Goal: Information Seeking & Learning: Understand process/instructions

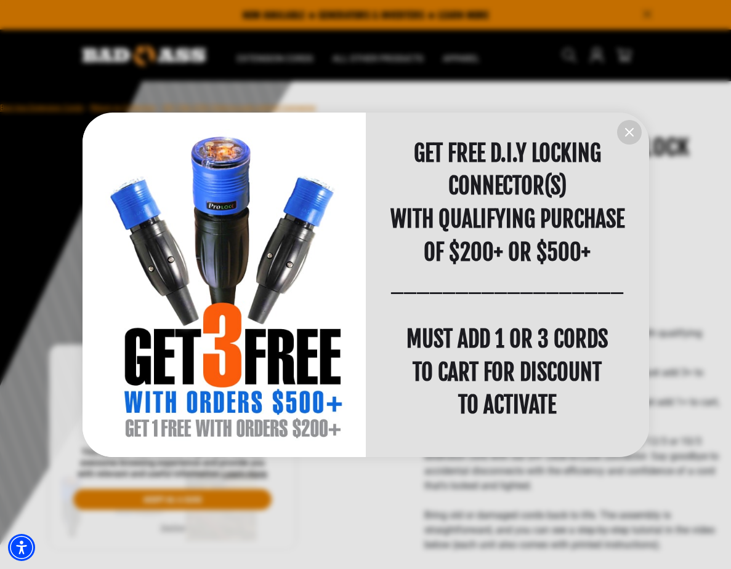
click at [632, 133] on icon "information" at bounding box center [629, 132] width 15 height 15
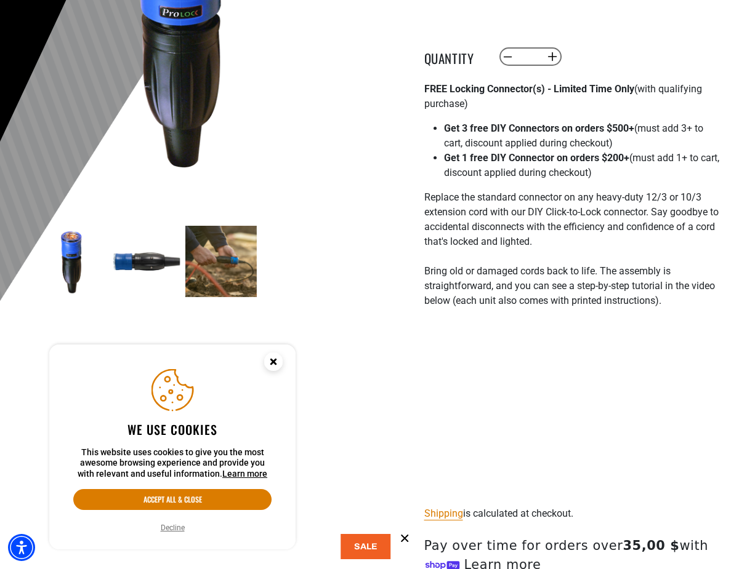
scroll to position [246, 0]
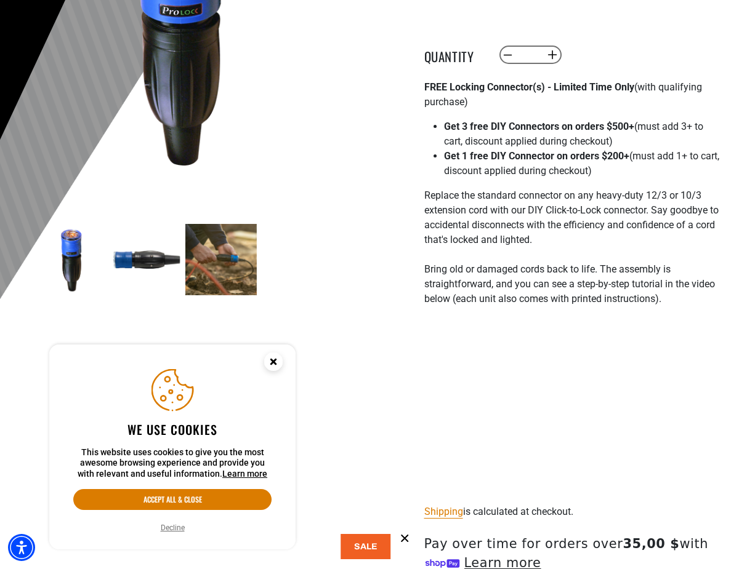
click at [271, 365] on circle "Close this option" at bounding box center [273, 362] width 18 height 18
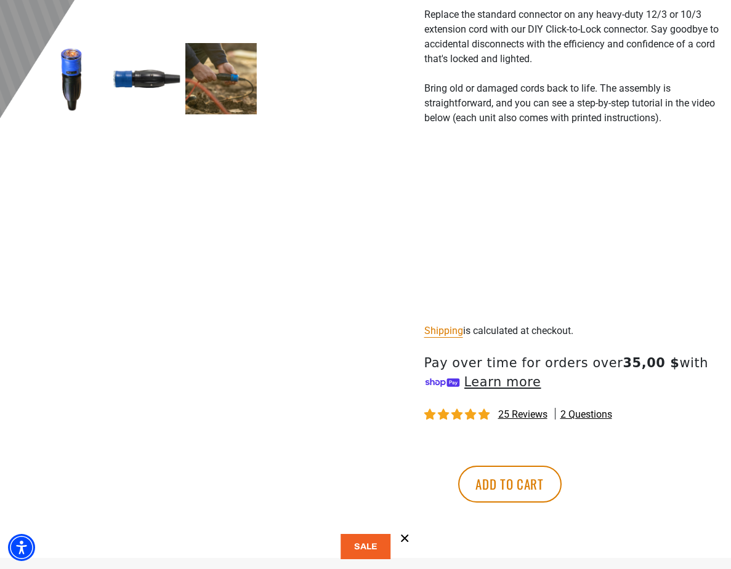
scroll to position [431, 0]
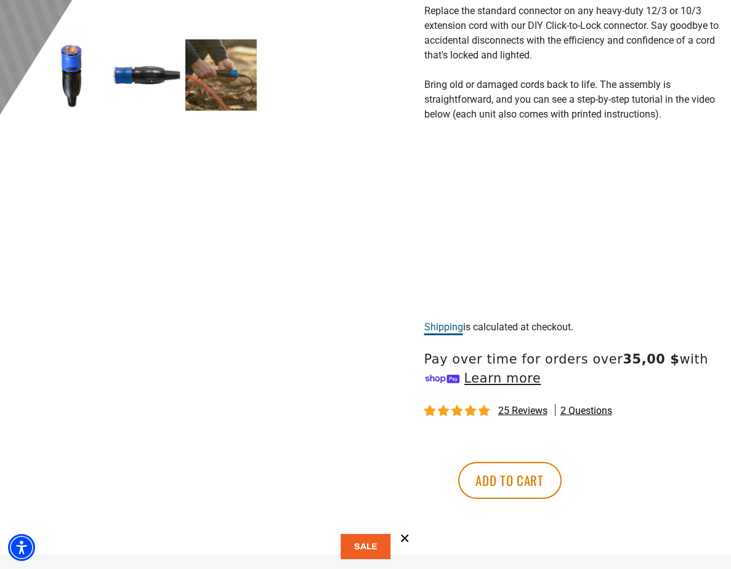
click at [435, 323] on link "Shipping" at bounding box center [443, 327] width 39 height 12
